Goal: Task Accomplishment & Management: Manage account settings

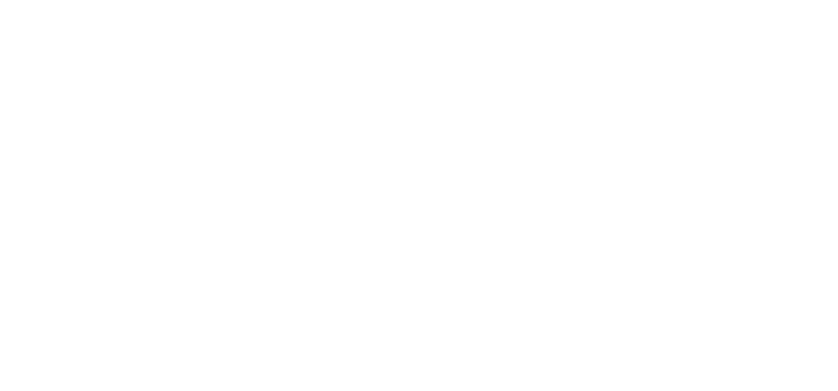
drag, startPoint x: 646, startPoint y: 343, endPoint x: 429, endPoint y: 250, distance: 235.9
click at [646, 343] on body "RANSFORD ARTHUR Grow For Me Grow For Me Panel" at bounding box center [419, 195] width 838 height 391
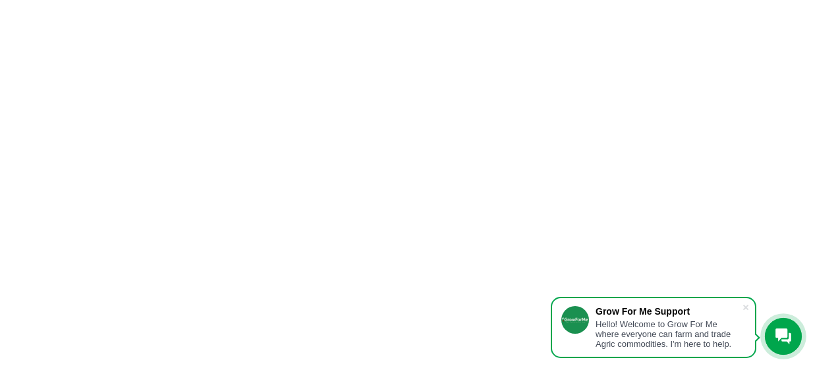
click at [540, 119] on body "Grow For Me Support Hello! Welcome to Grow For Me where everyone can farm and t…" at bounding box center [419, 195] width 838 height 391
click at [493, 104] on body "Grow For Me Support Hello! Welcome to Grow For Me where everyone can farm and t…" at bounding box center [419, 195] width 838 height 391
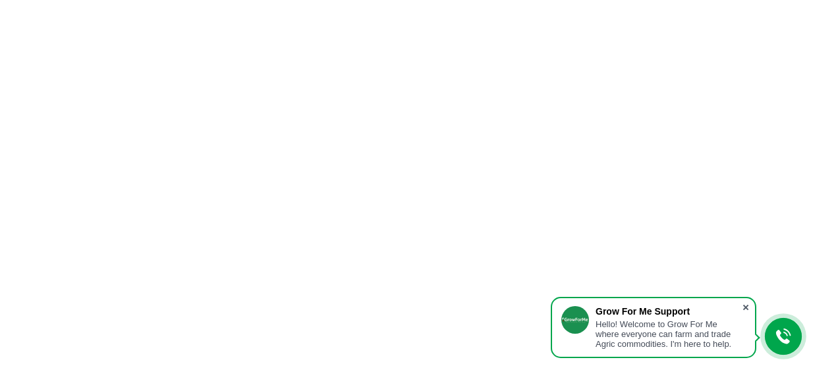
click at [745, 307] on span at bounding box center [745, 307] width 13 height 13
